Goal: Task Accomplishment & Management: Complete application form

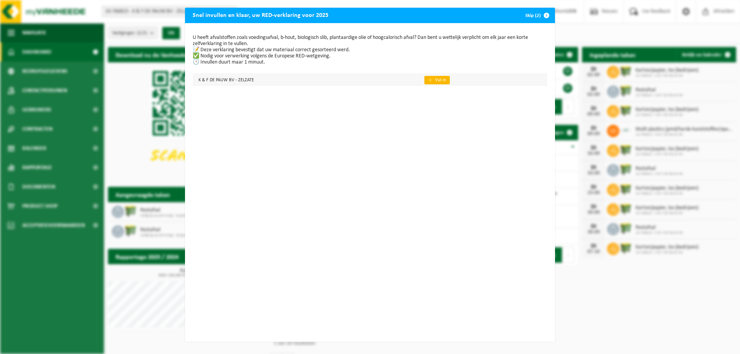
click at [432, 78] on link "👉 Vul in" at bounding box center [437, 80] width 25 height 8
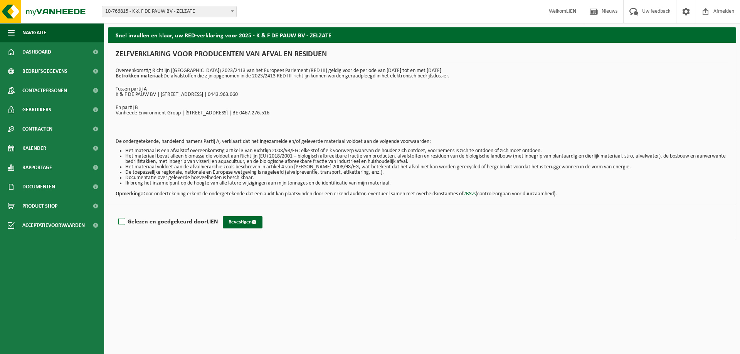
click at [121, 222] on label "Gelezen en goedgekeurd door LIEN" at bounding box center [167, 222] width 101 height 12
click at [218, 212] on input "Gelezen en goedgekeurd door LIEN" at bounding box center [218, 212] width 0 height 0
checkbox input "true"
click at [243, 226] on button "Bevestigen" at bounding box center [243, 222] width 40 height 12
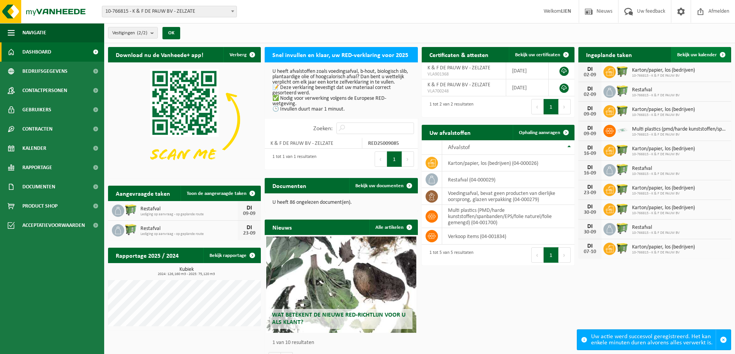
click at [700, 57] on link "Bekijk uw kalender" at bounding box center [700, 54] width 59 height 15
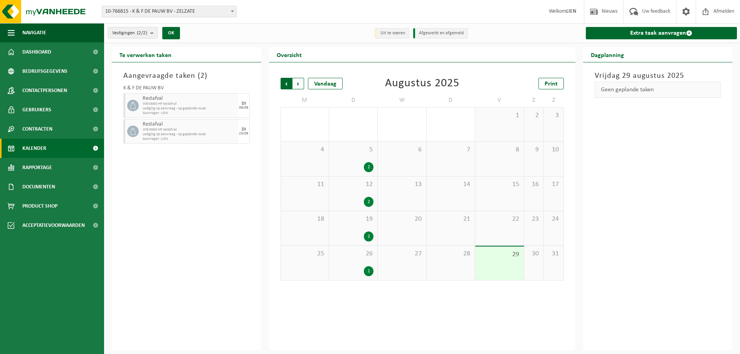
click at [300, 84] on span "Volgende" at bounding box center [299, 84] width 12 height 12
